Goal: Information Seeking & Learning: Check status

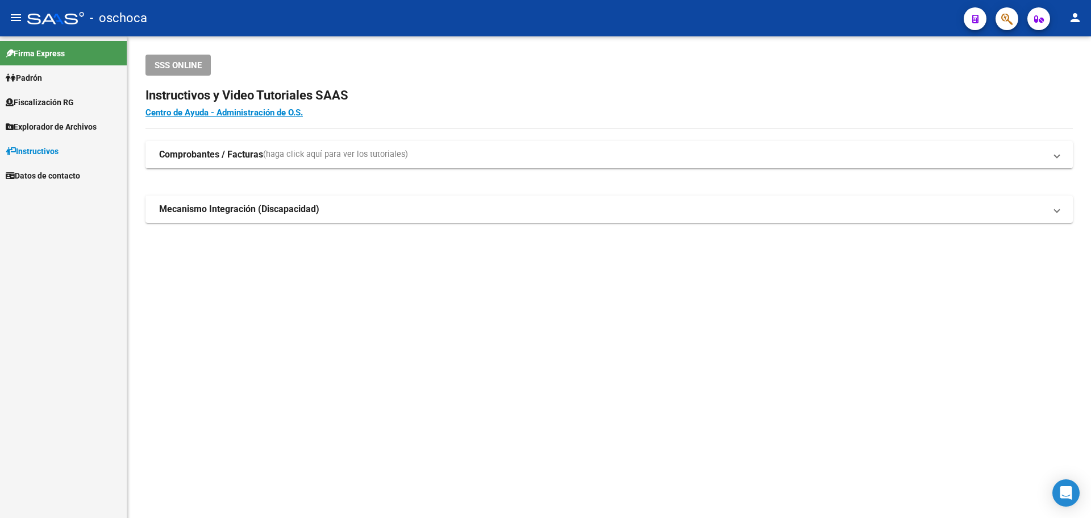
click at [68, 103] on span "Fiscalización RG" at bounding box center [40, 102] width 68 height 12
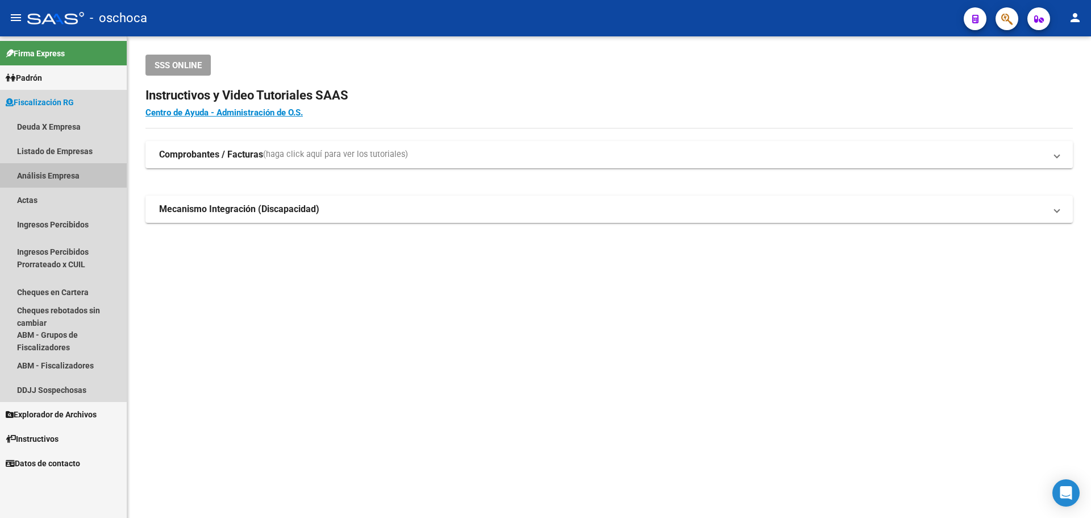
click at [63, 180] on link "Análisis Empresa" at bounding box center [63, 175] width 127 height 24
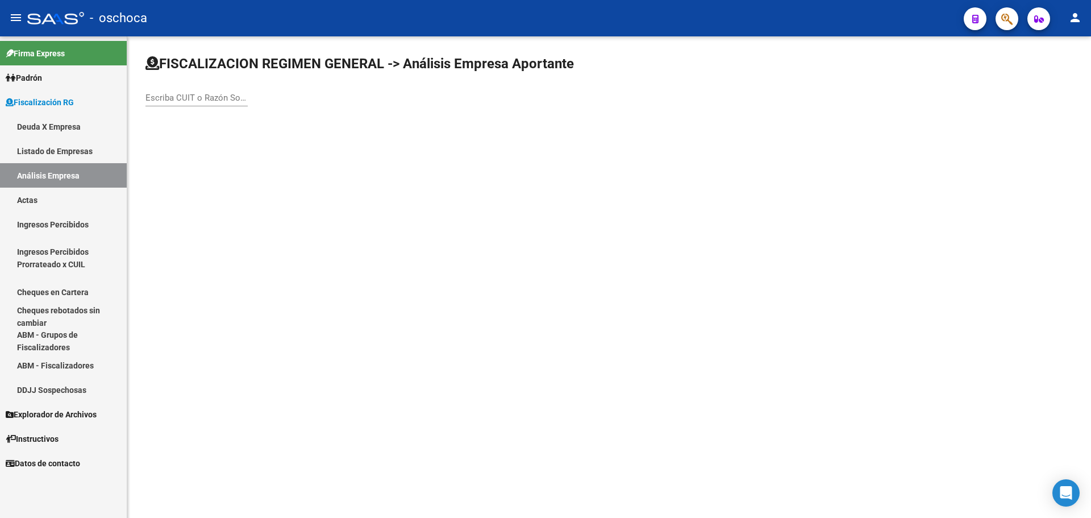
click at [160, 95] on input "Escriba CUIT o Razón Social para buscar" at bounding box center [196, 98] width 102 height 10
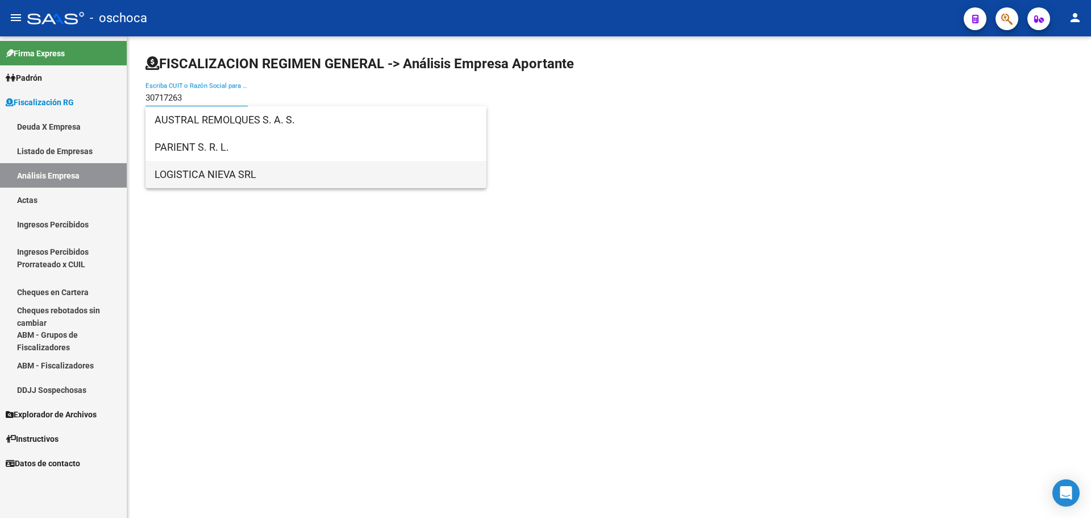
type input "30717263"
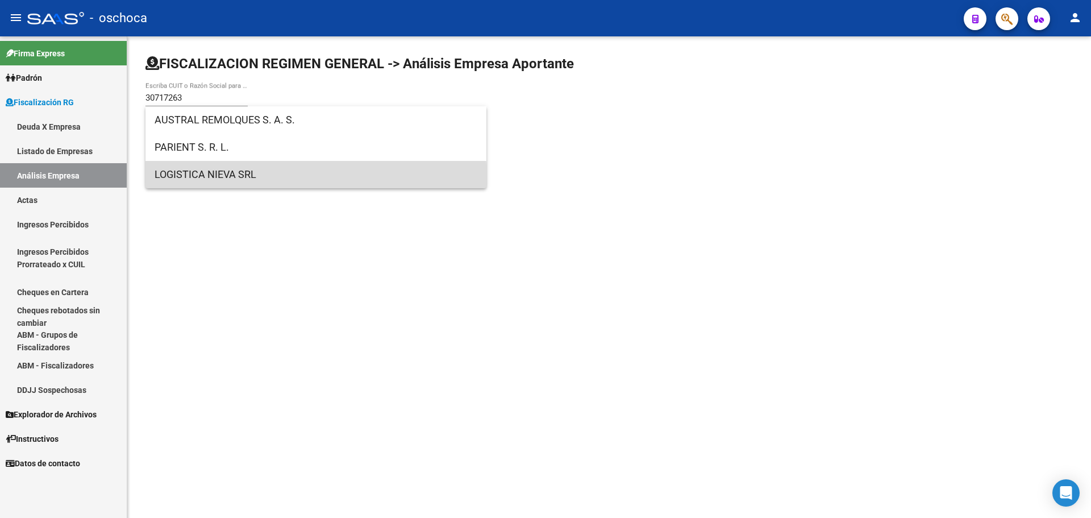
click at [211, 182] on span "LOGISTICA NIEVA SRL" at bounding box center [316, 174] width 323 height 27
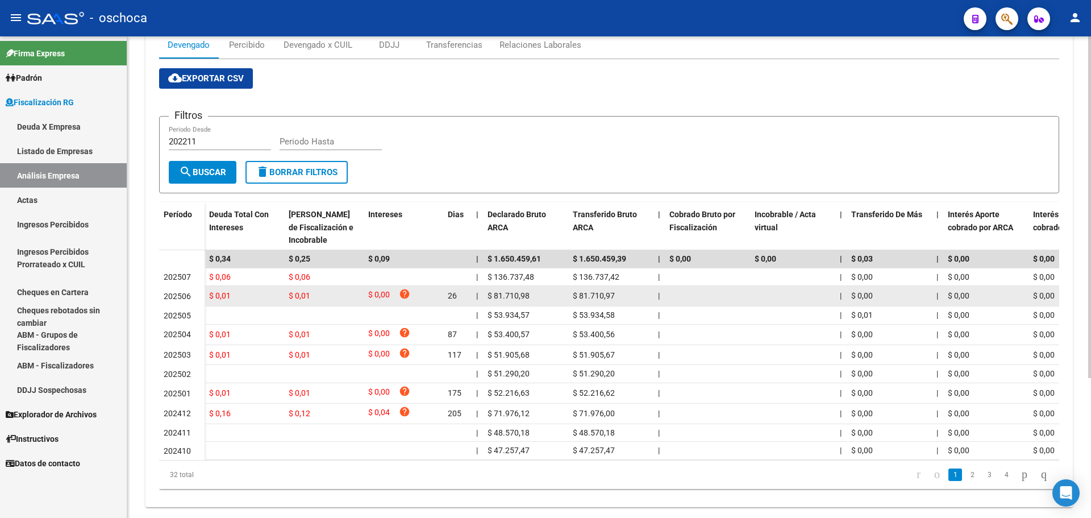
scroll to position [197, 0]
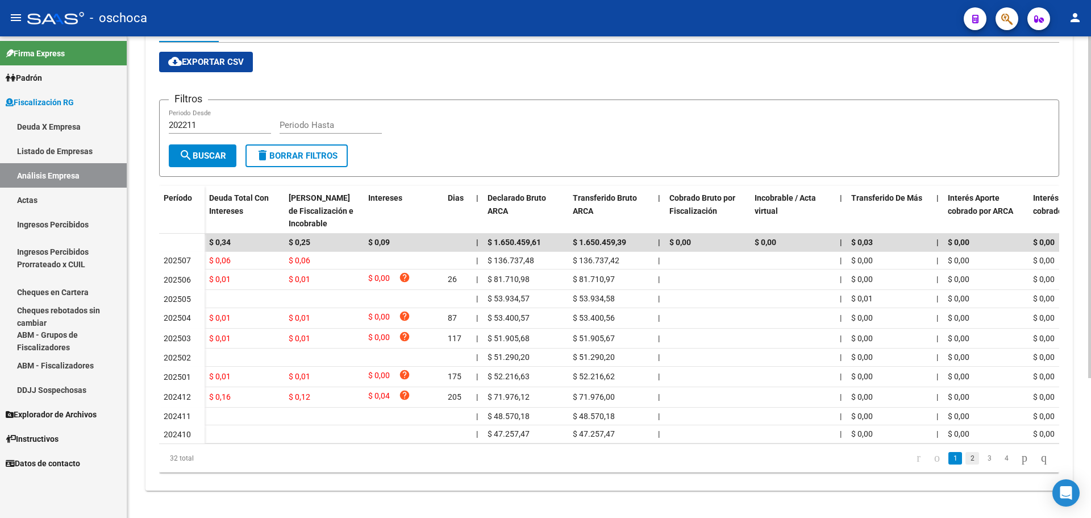
click at [965, 457] on link "2" at bounding box center [972, 458] width 14 height 12
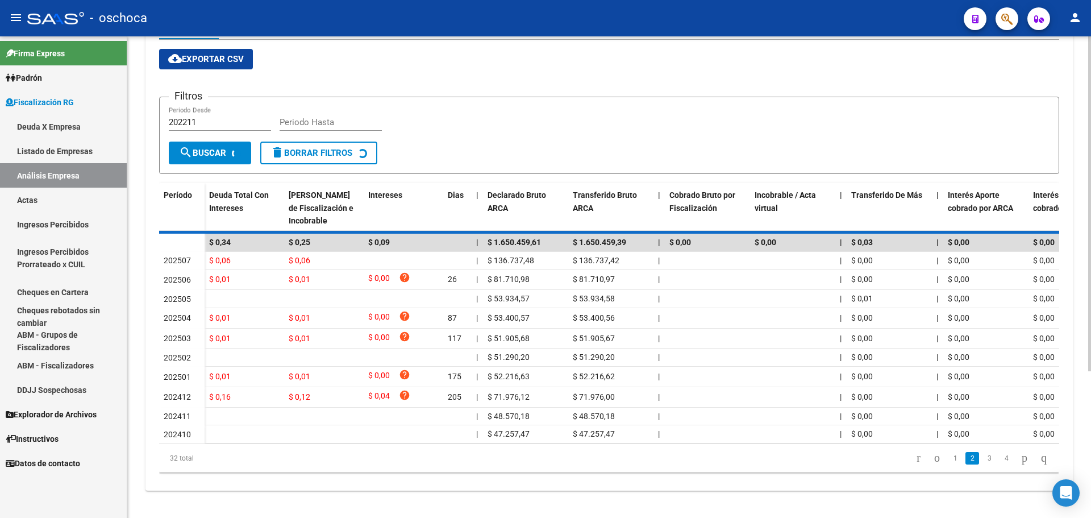
scroll to position [186, 0]
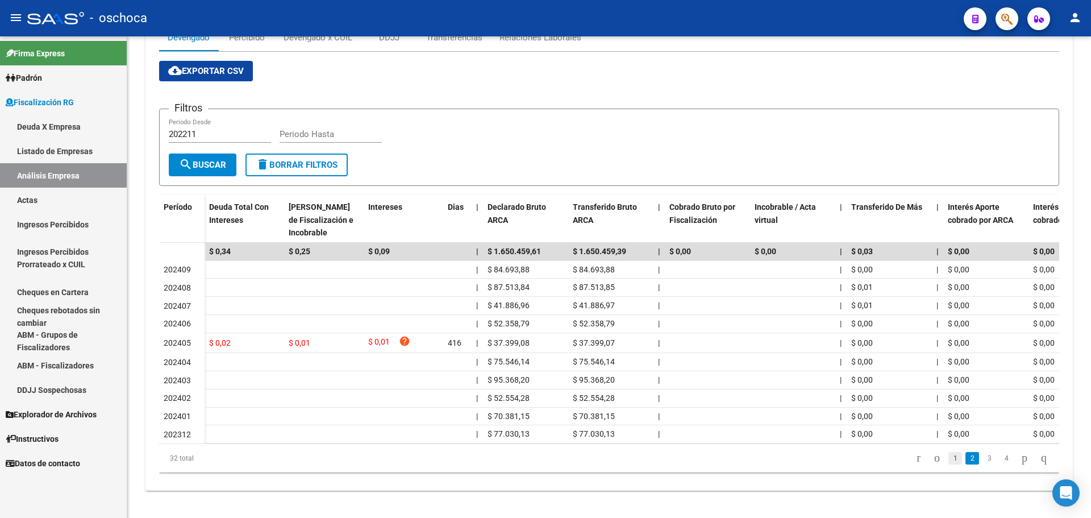
click at [948, 457] on link "1" at bounding box center [955, 458] width 14 height 12
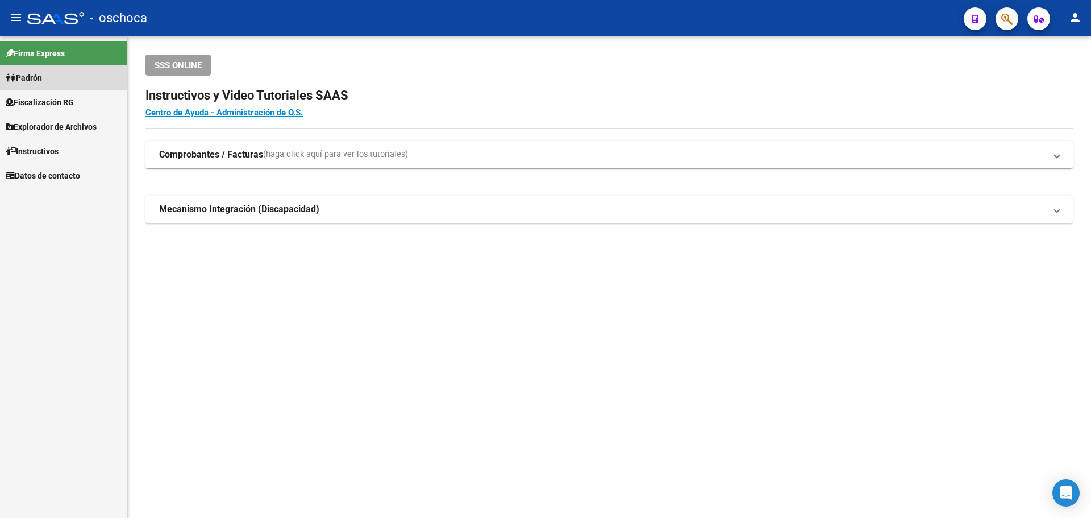
click at [49, 77] on link "Padrón" at bounding box center [63, 77] width 127 height 24
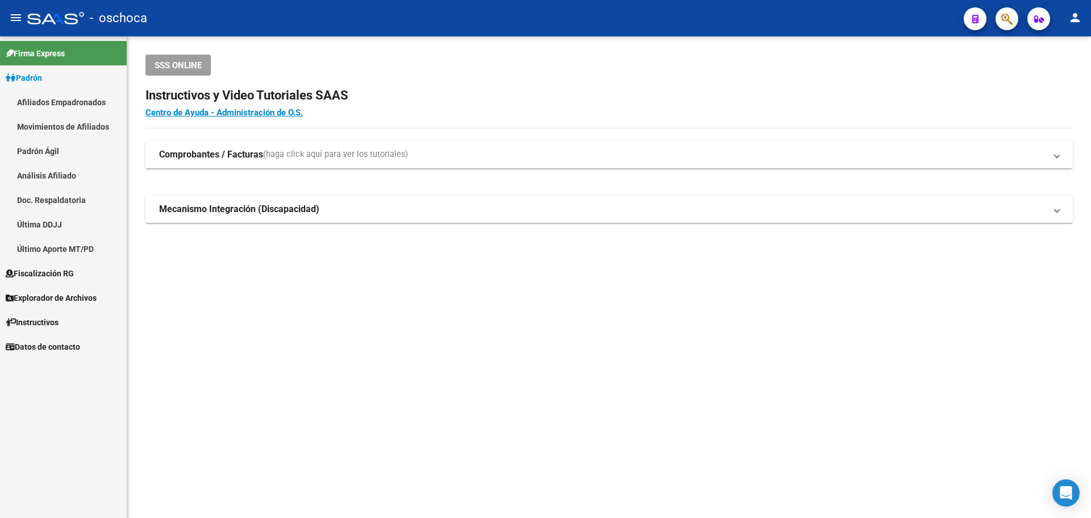
click at [55, 276] on span "Fiscalización RG" at bounding box center [40, 273] width 68 height 12
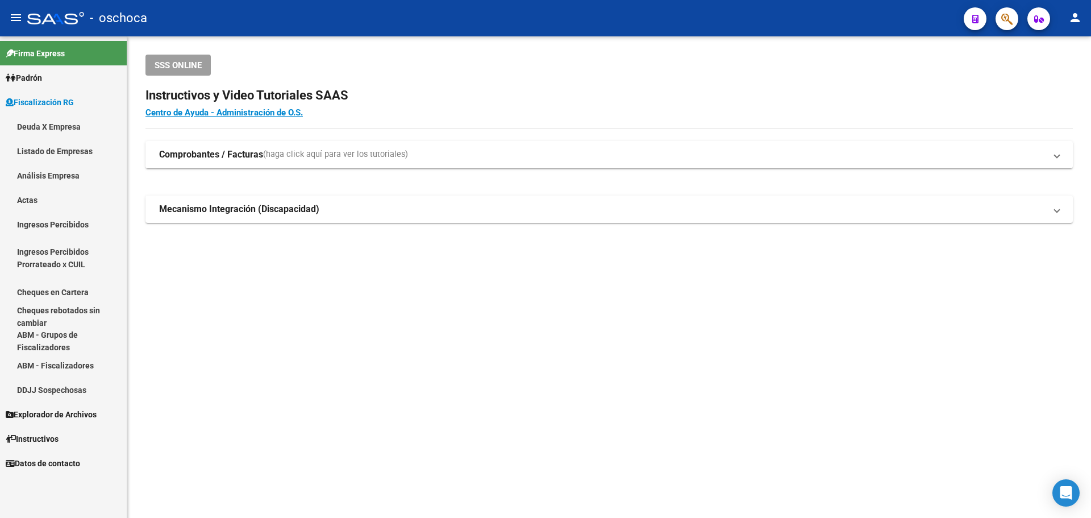
click at [49, 174] on link "Análisis Empresa" at bounding box center [63, 175] width 127 height 24
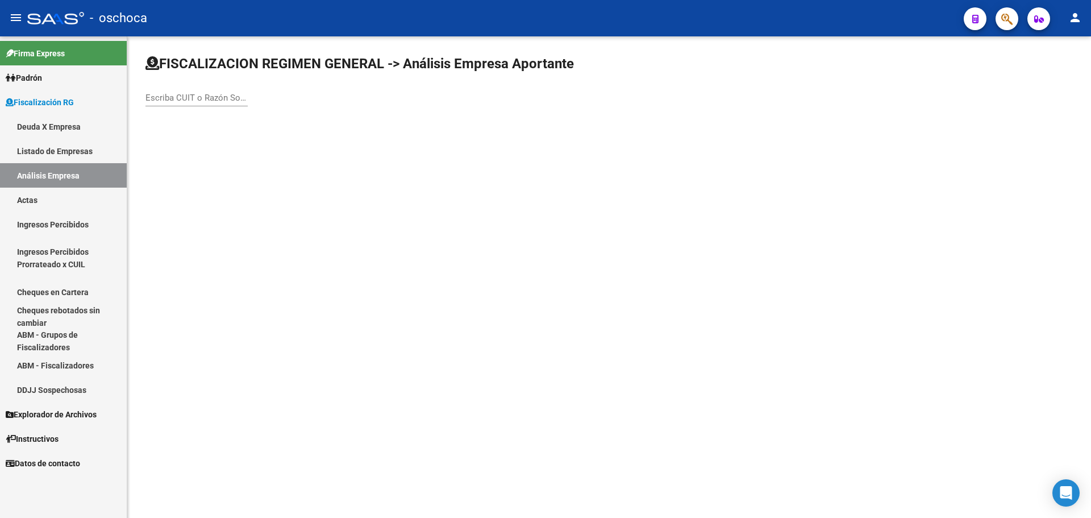
click at [205, 93] on input "Escriba CUIT o Razón Social para buscar" at bounding box center [196, 98] width 102 height 10
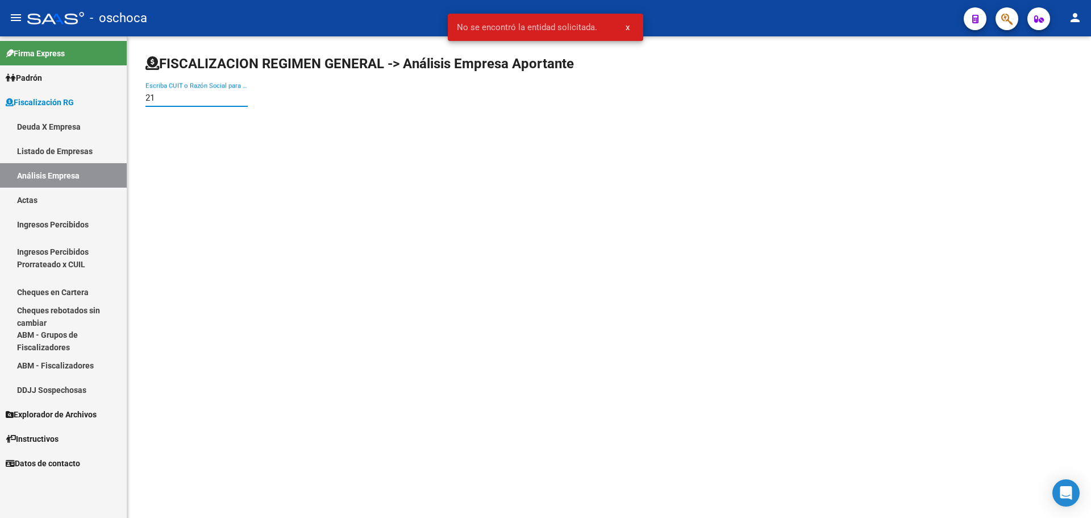
type input "2"
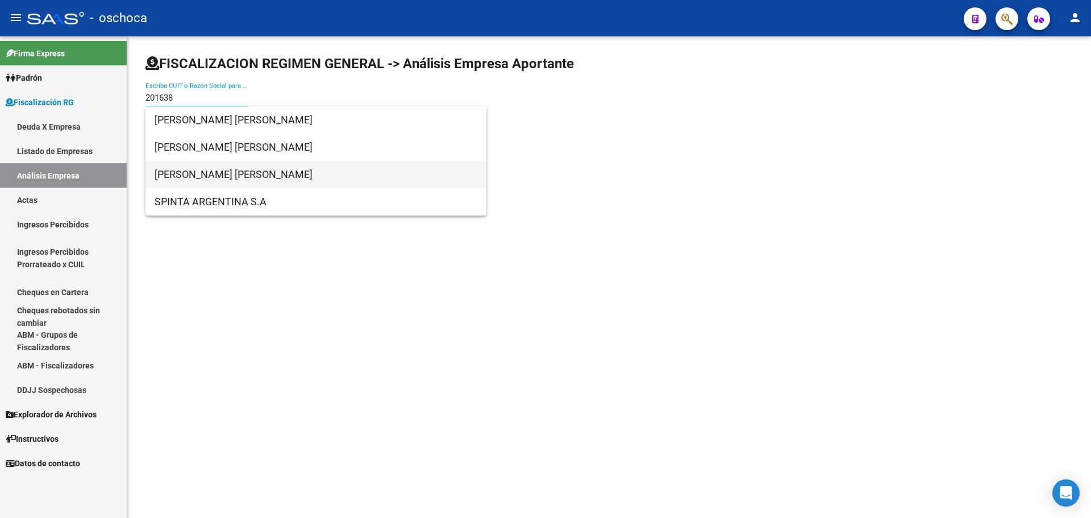
type input "201638"
click at [198, 172] on span "[PERSON_NAME] [PERSON_NAME]" at bounding box center [316, 174] width 323 height 27
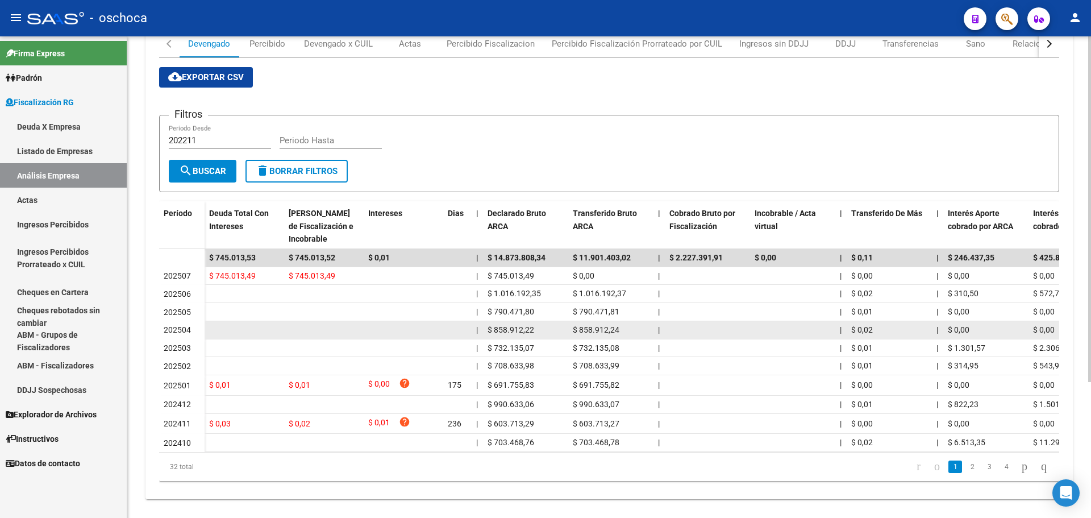
scroll to position [189, 0]
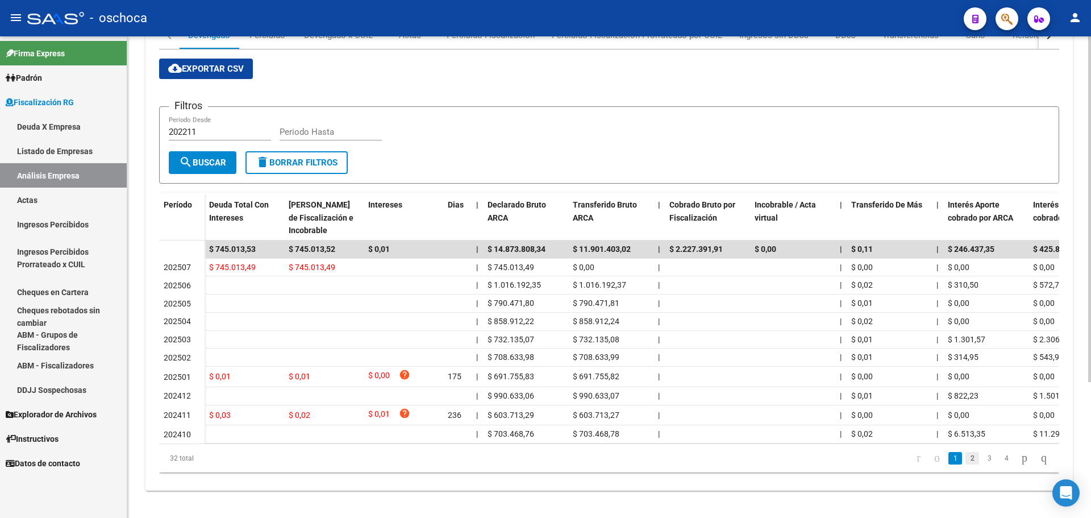
click at [965, 455] on link "2" at bounding box center [972, 458] width 14 height 12
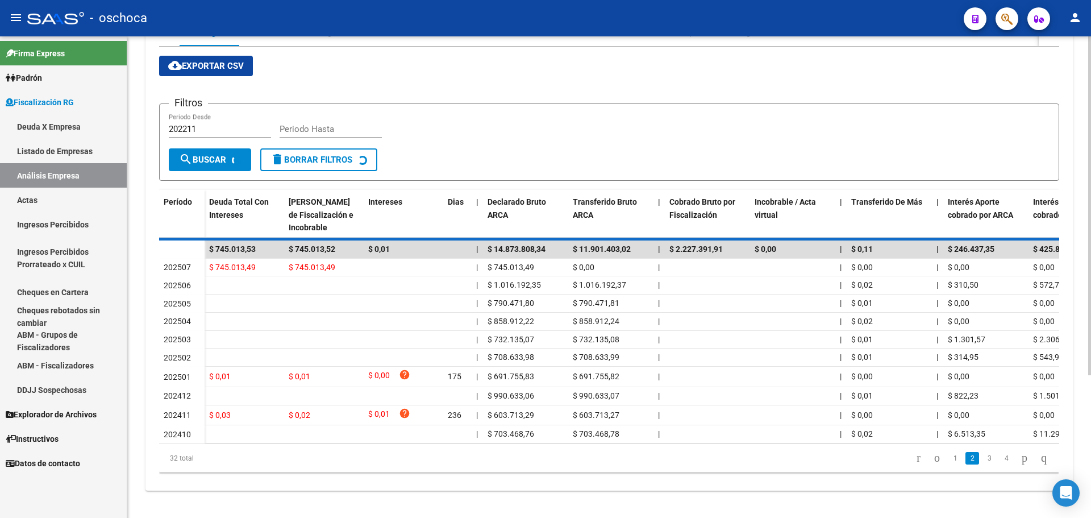
scroll to position [183, 0]
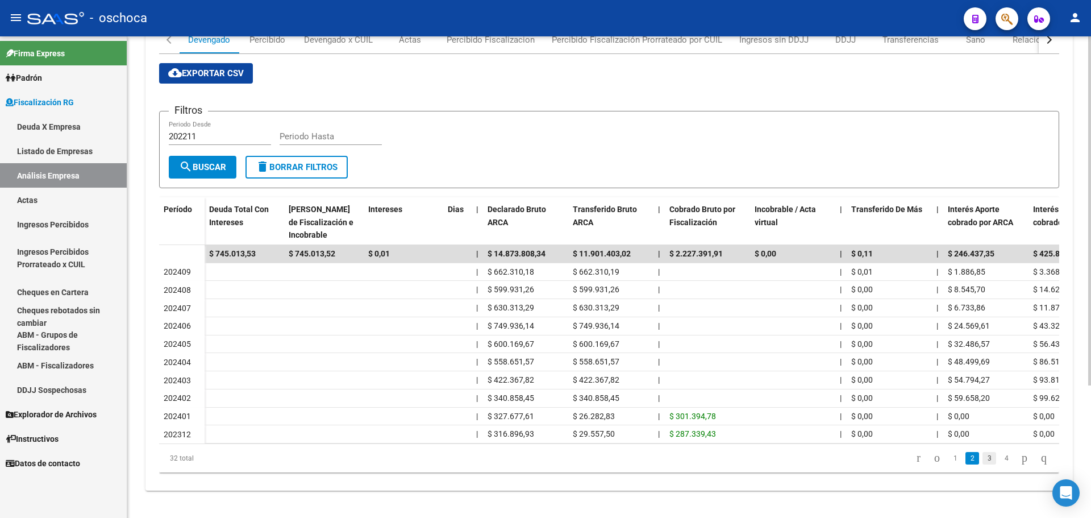
click at [982, 457] on link "3" at bounding box center [989, 458] width 14 height 12
